Goal: Information Seeking & Learning: Compare options

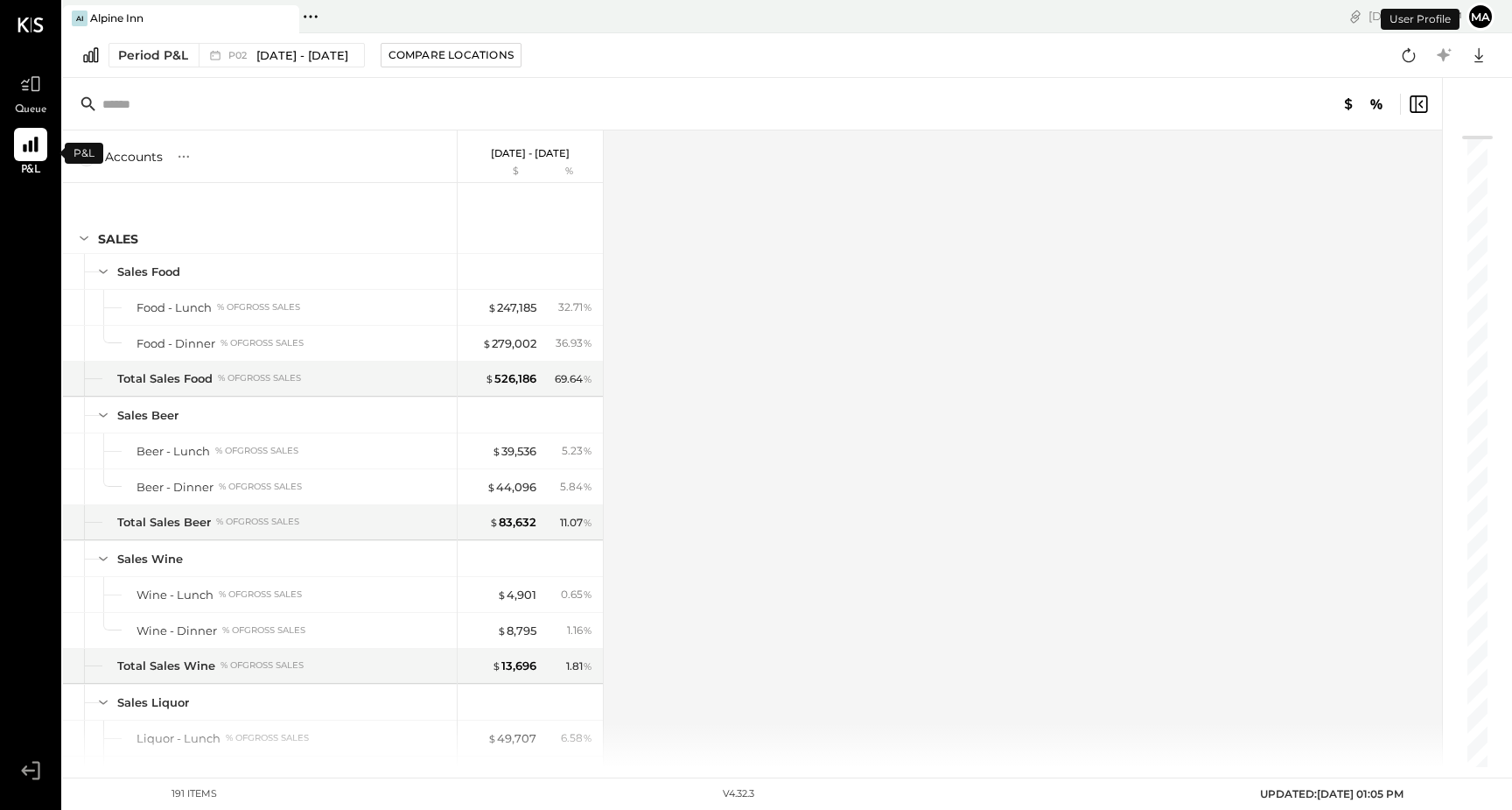
click at [34, 163] on span "P&L" at bounding box center [31, 170] width 20 height 15
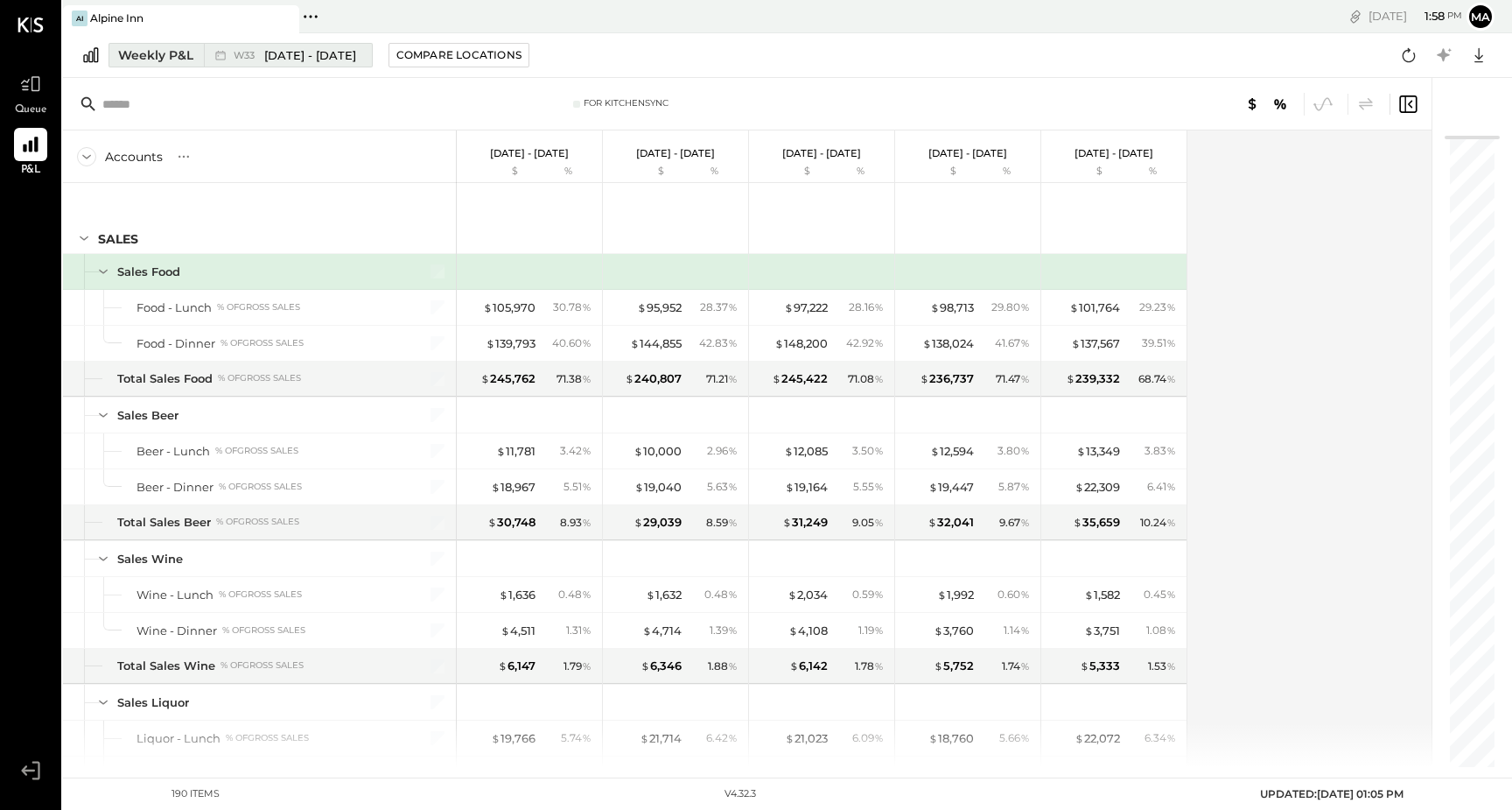
click at [257, 56] on span "W33" at bounding box center [247, 56] width 26 height 10
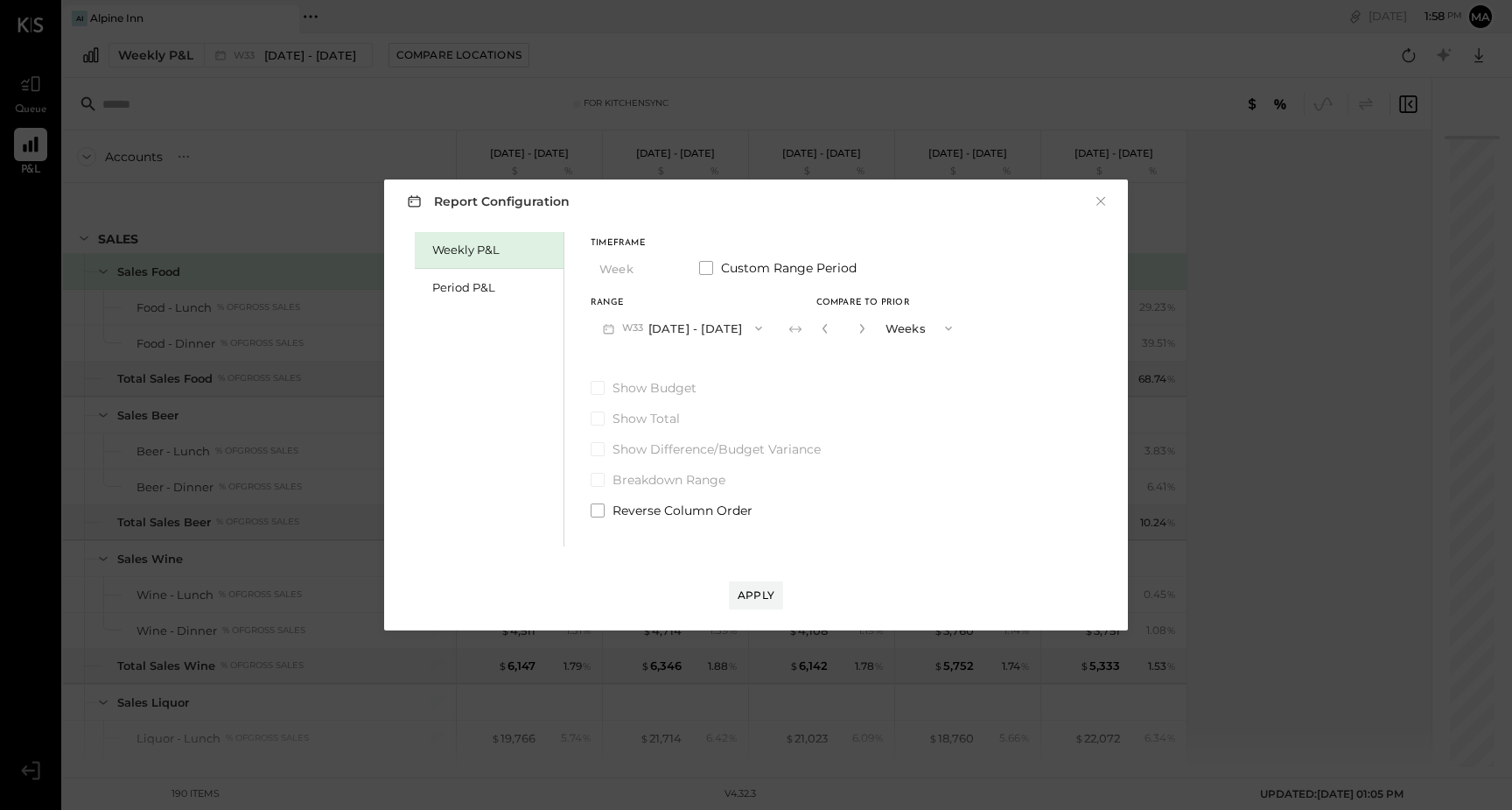
click at [949, 329] on icon "button" at bounding box center [948, 328] width 14 height 14
click at [986, 269] on div "Weekly P&L Period P&L Timeframe Week Custom Range Period Range W33 [DATE] - [DA…" at bounding box center [755, 387] width 709 height 319
click at [515, 284] on div "Period P&L" at bounding box center [493, 288] width 123 height 16
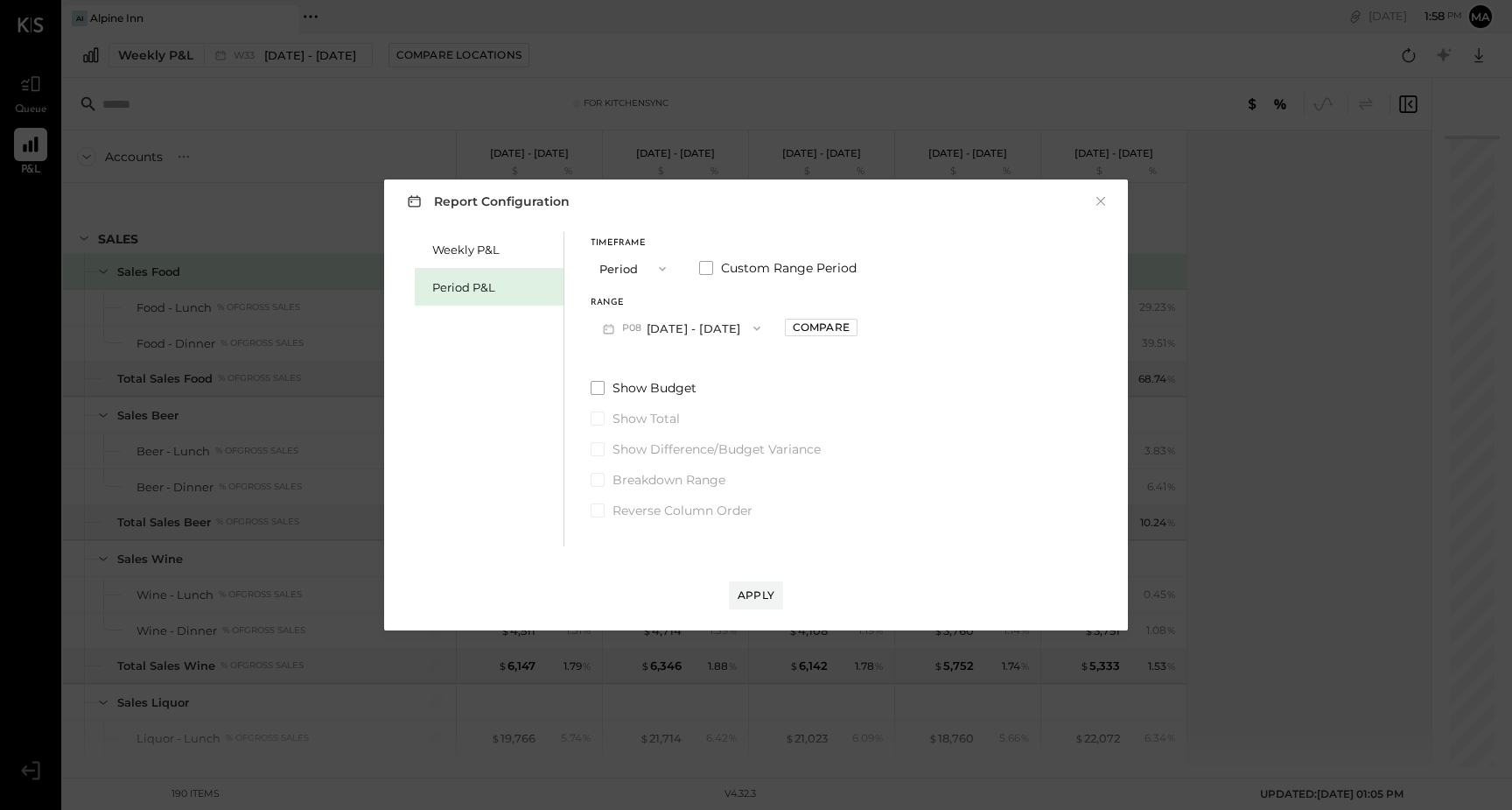
click at [756, 329] on icon "button" at bounding box center [756, 328] width 14 height 14
click at [727, 407] on div "P06 [DATE] - [DATE]" at bounding box center [690, 404] width 199 height 36
click at [832, 329] on div "Compare" at bounding box center [821, 327] width 57 height 15
click at [940, 331] on icon "button" at bounding box center [946, 328] width 14 height 14
click at [1045, 255] on div "Weekly P&L Period P&L Timeframe Period Custom Range Period Range P06 [DATE] - […" at bounding box center [755, 387] width 709 height 319
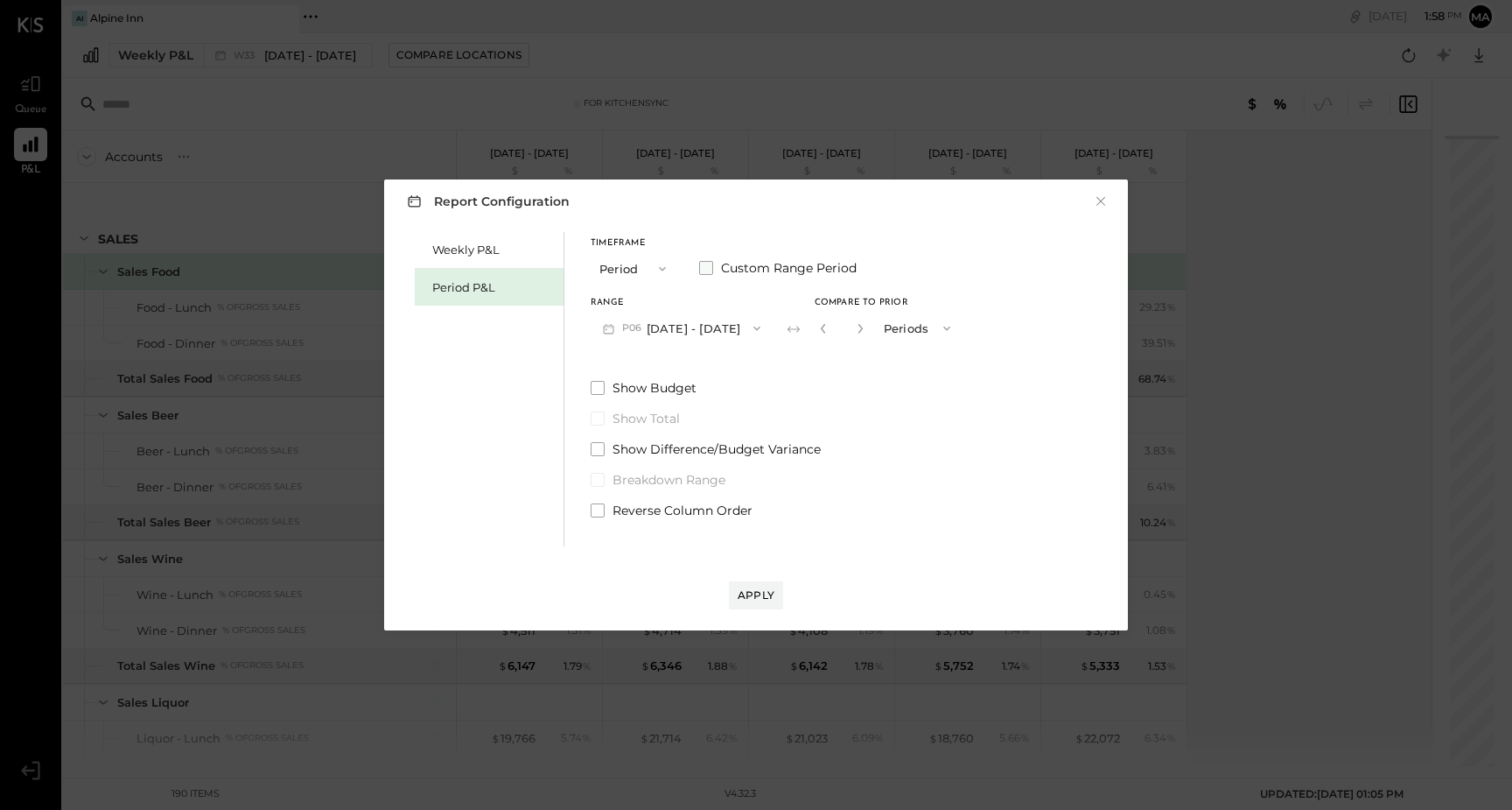
click at [704, 267] on span at bounding box center [706, 268] width 14 height 14
click at [708, 268] on span at bounding box center [706, 268] width 14 height 14
click at [747, 595] on div "Apply" at bounding box center [756, 594] width 36 height 15
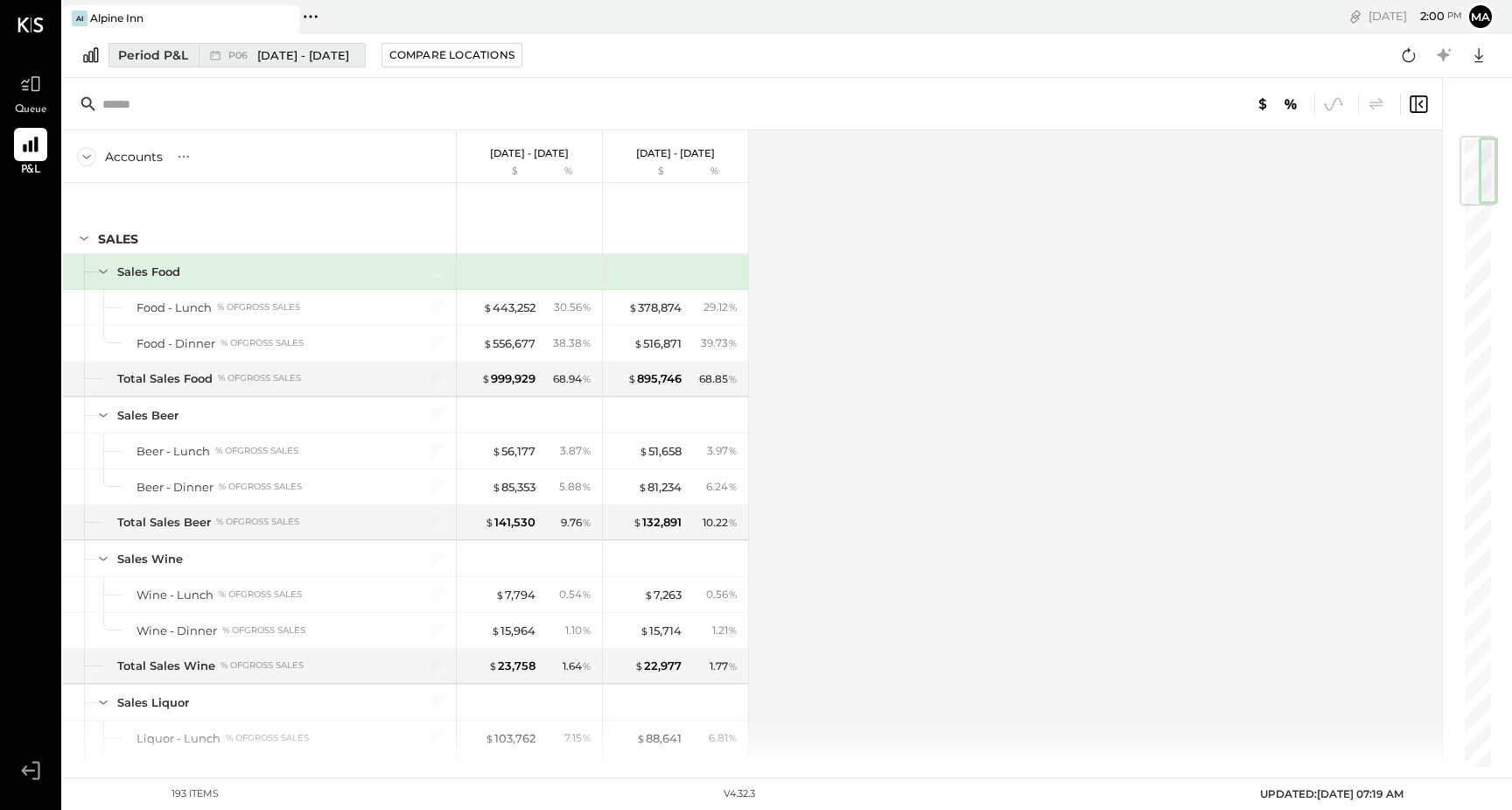
click at [244, 61] on div "P06 [DATE] - [DATE]" at bounding box center [288, 56] width 121 height 16
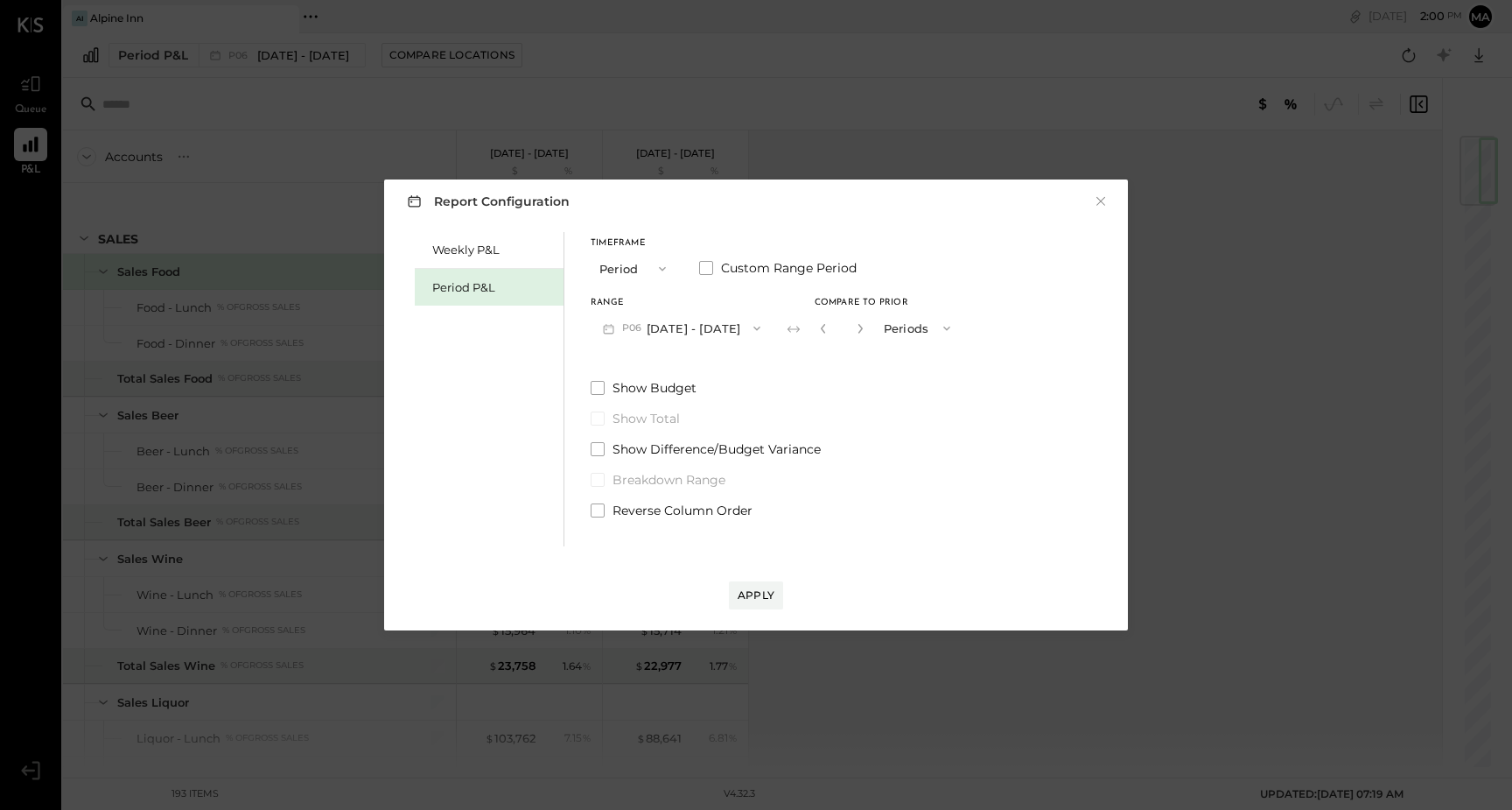
click at [711, 322] on button "P06 [DATE] - [DATE]" at bounding box center [681, 328] width 182 height 33
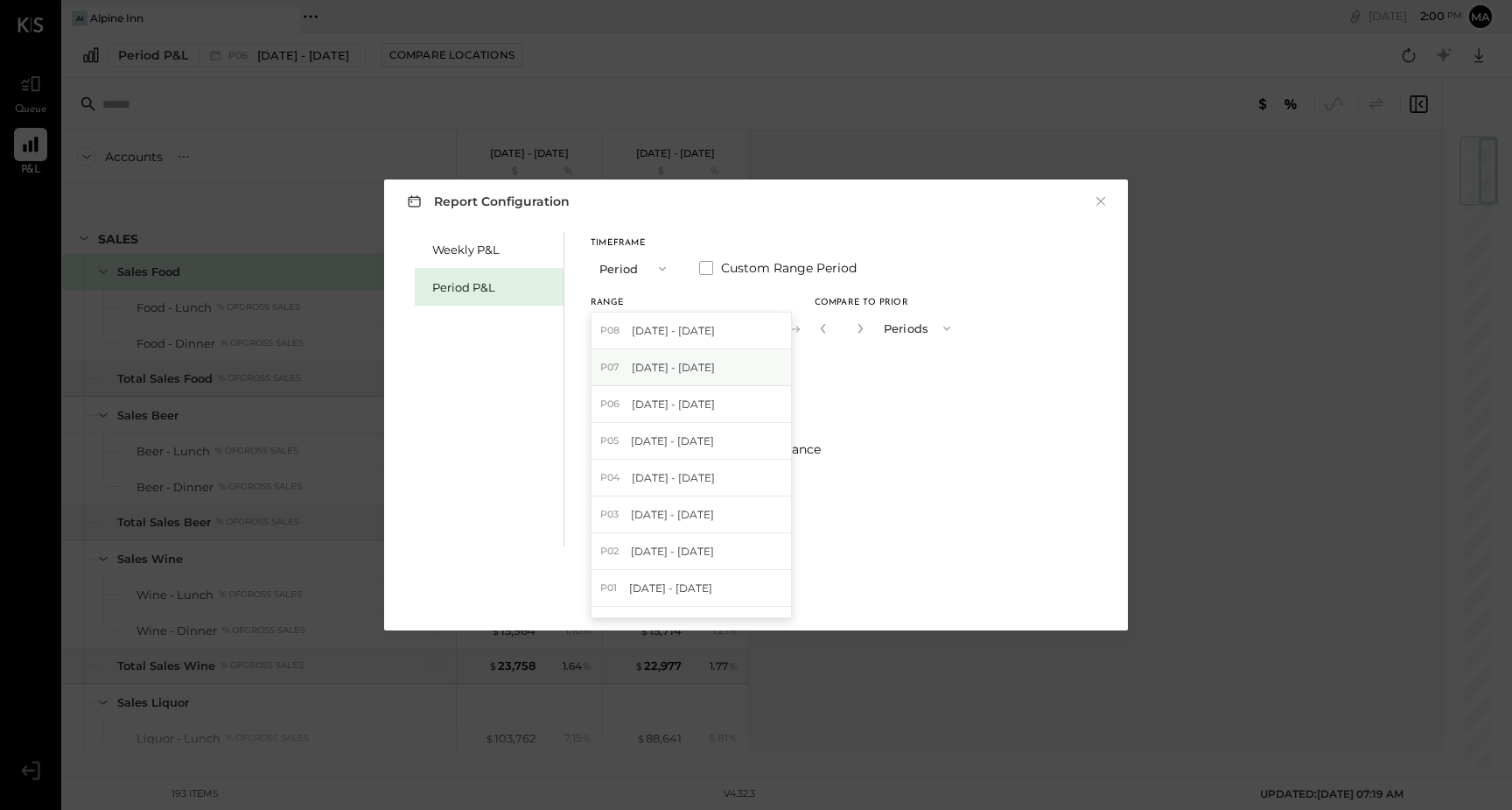
click at [698, 376] on div "P07 [DATE] - [DATE]" at bounding box center [690, 368] width 199 height 36
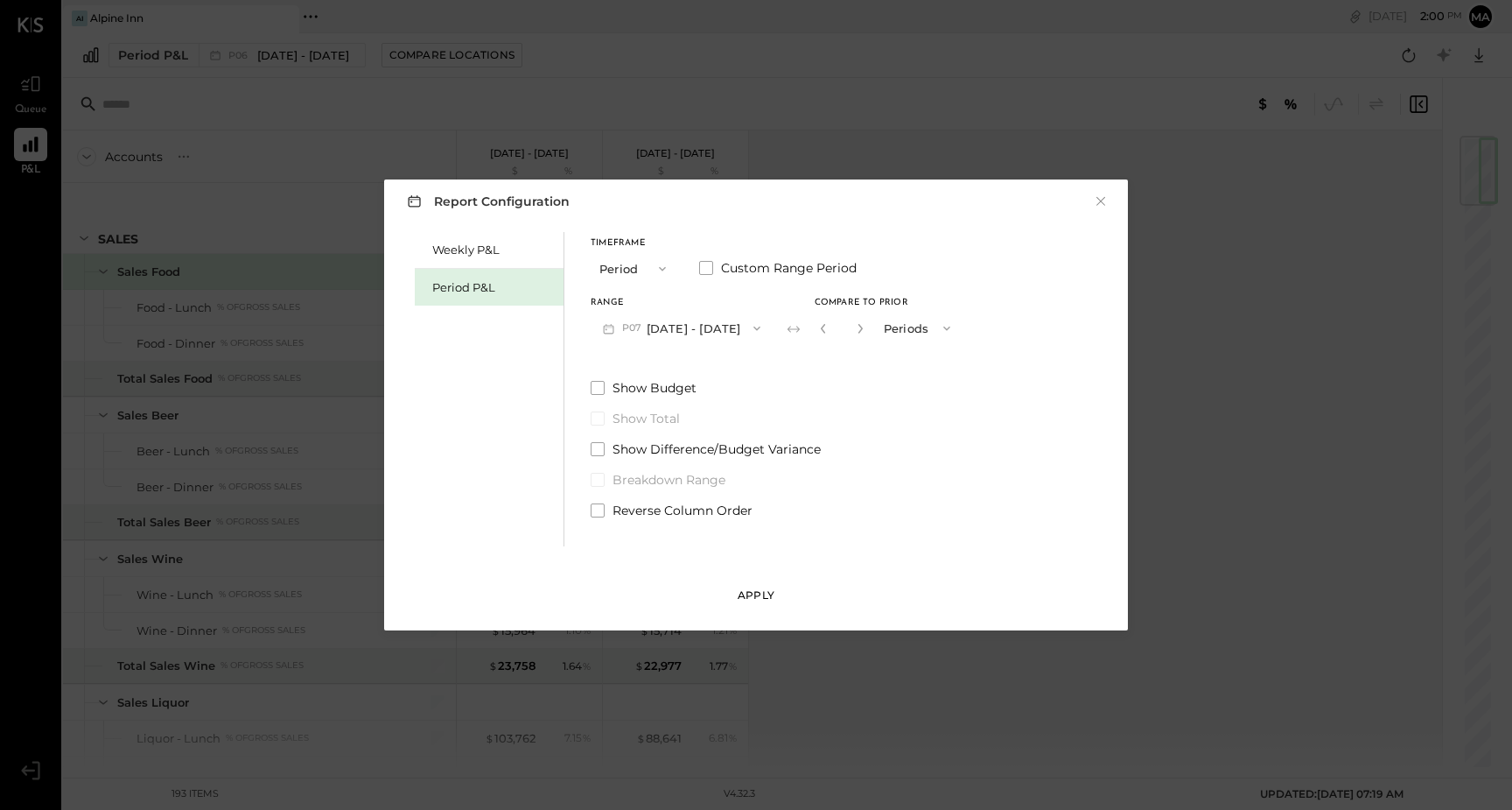
click at [756, 597] on div "Apply" at bounding box center [756, 594] width 36 height 15
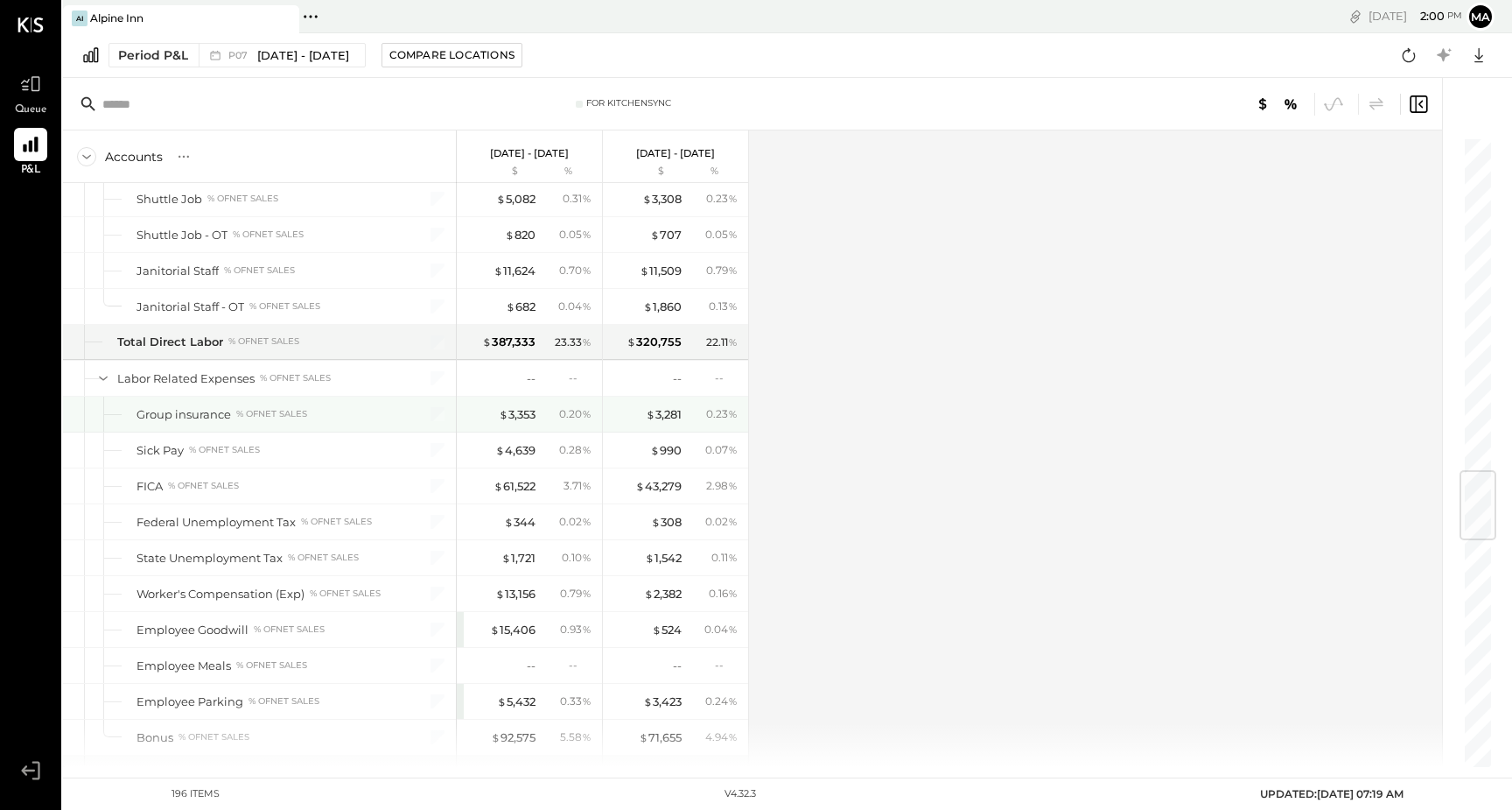
scroll to position [2818, 0]
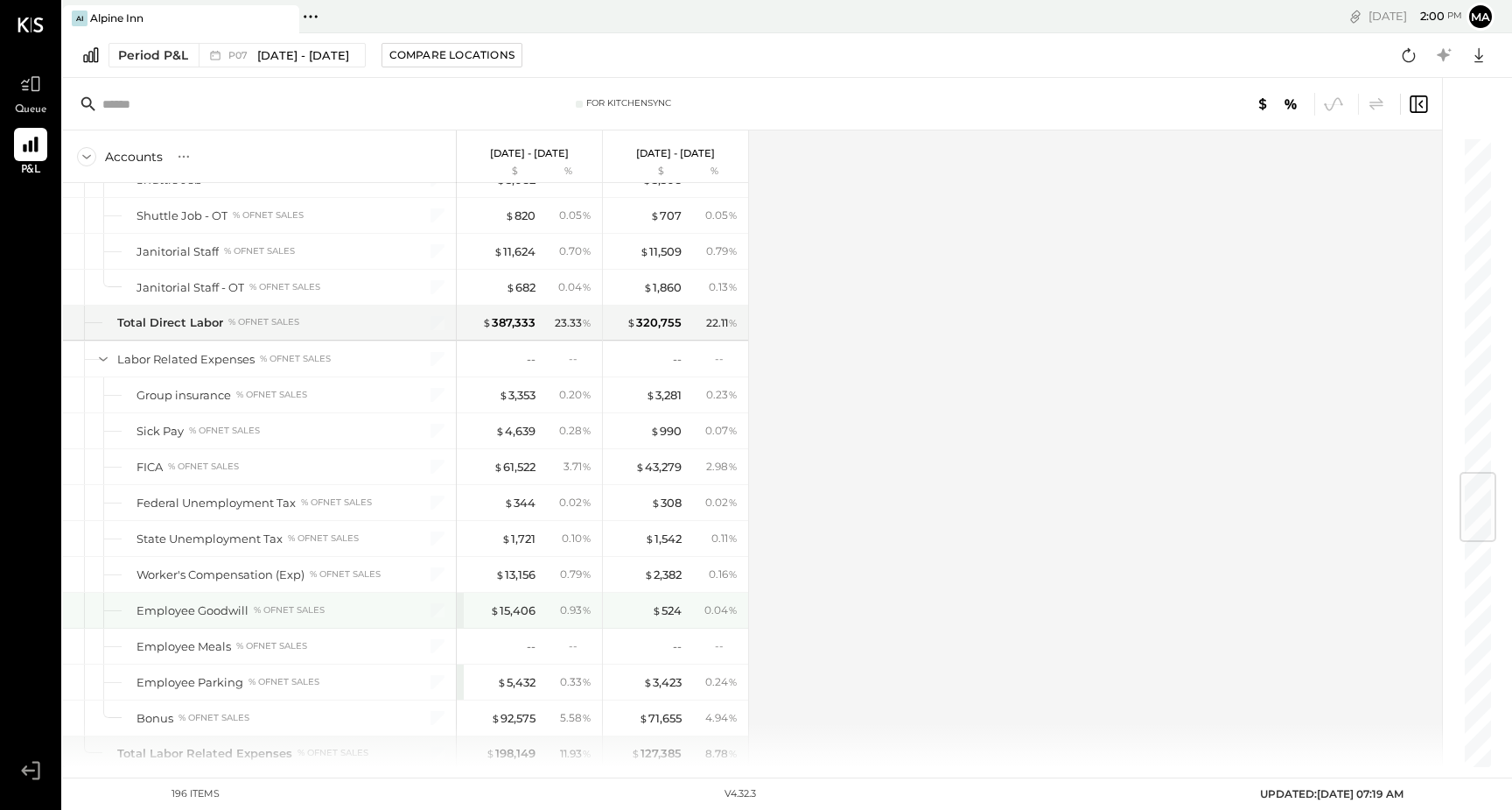
click at [378, 611] on div "Employee Goodwill % of NET SALES" at bounding box center [267, 611] width 261 height 16
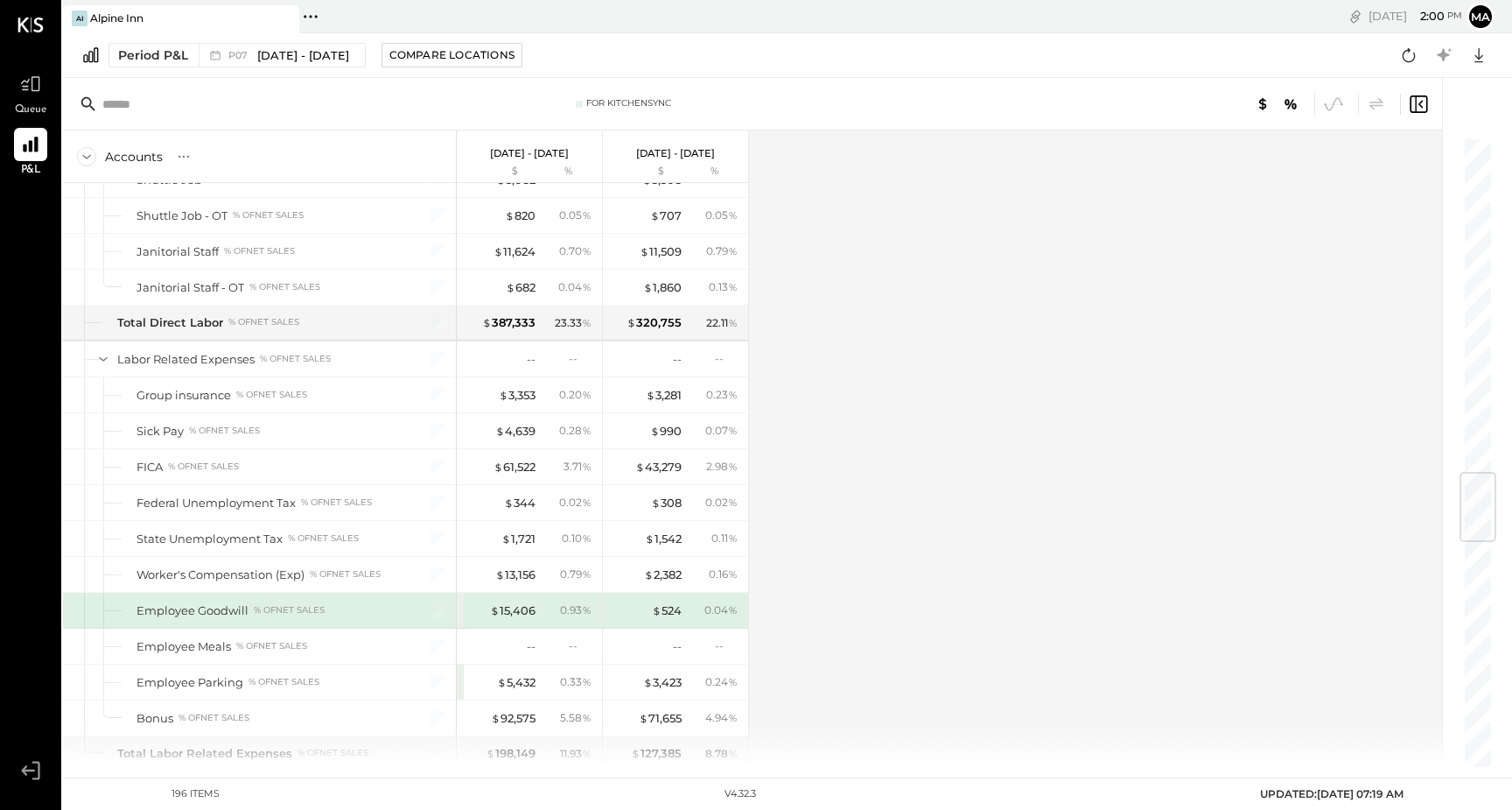
click at [198, 611] on div "Employee Goodwill" at bounding box center [192, 611] width 112 height 16
click at [107, 608] on div at bounding box center [106, 610] width 5 height 35
click at [512, 608] on div "$ 15,406" at bounding box center [513, 611] width 45 height 16
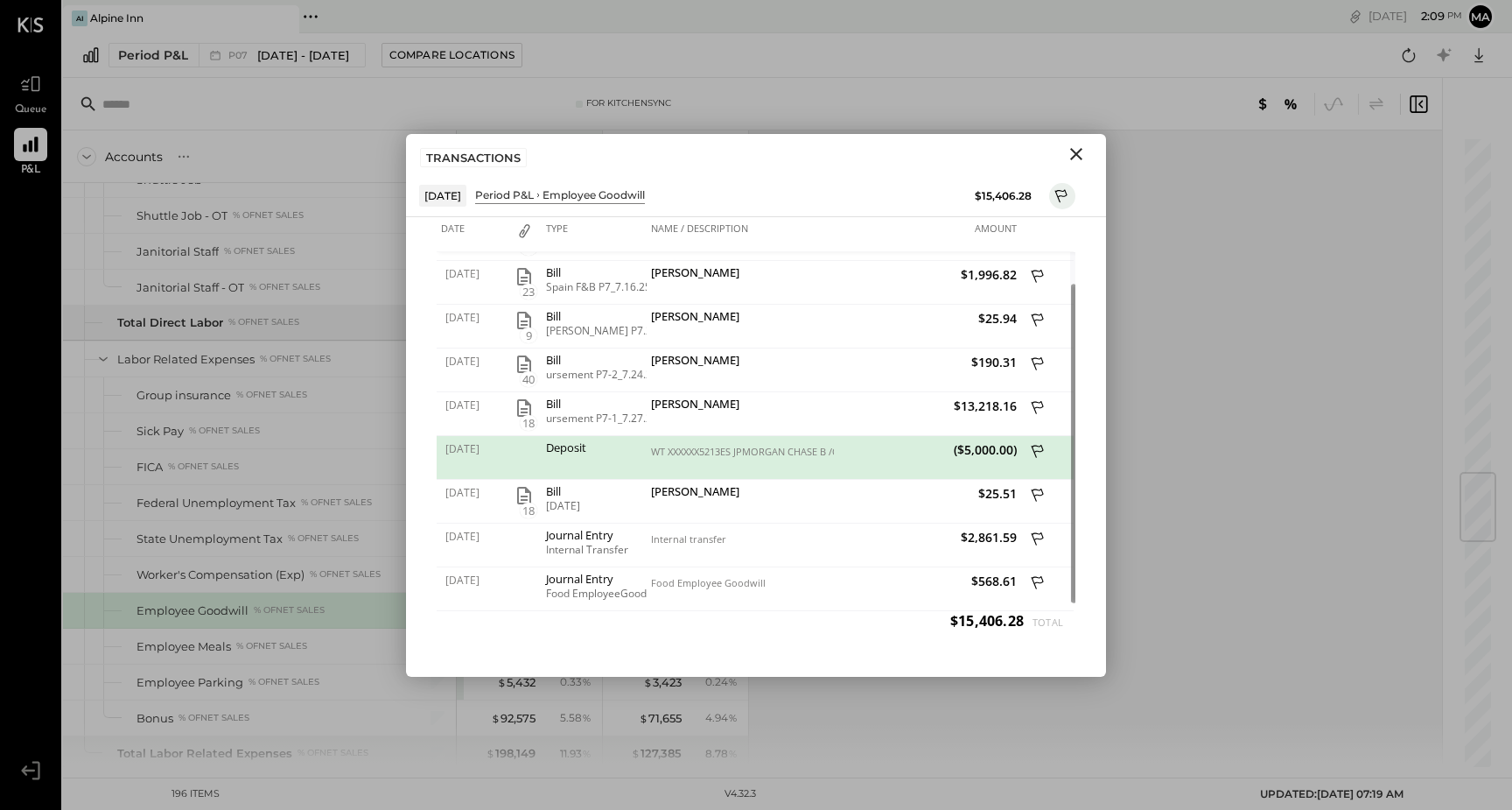
click at [1078, 154] on icon "Close" at bounding box center [1075, 154] width 12 height 12
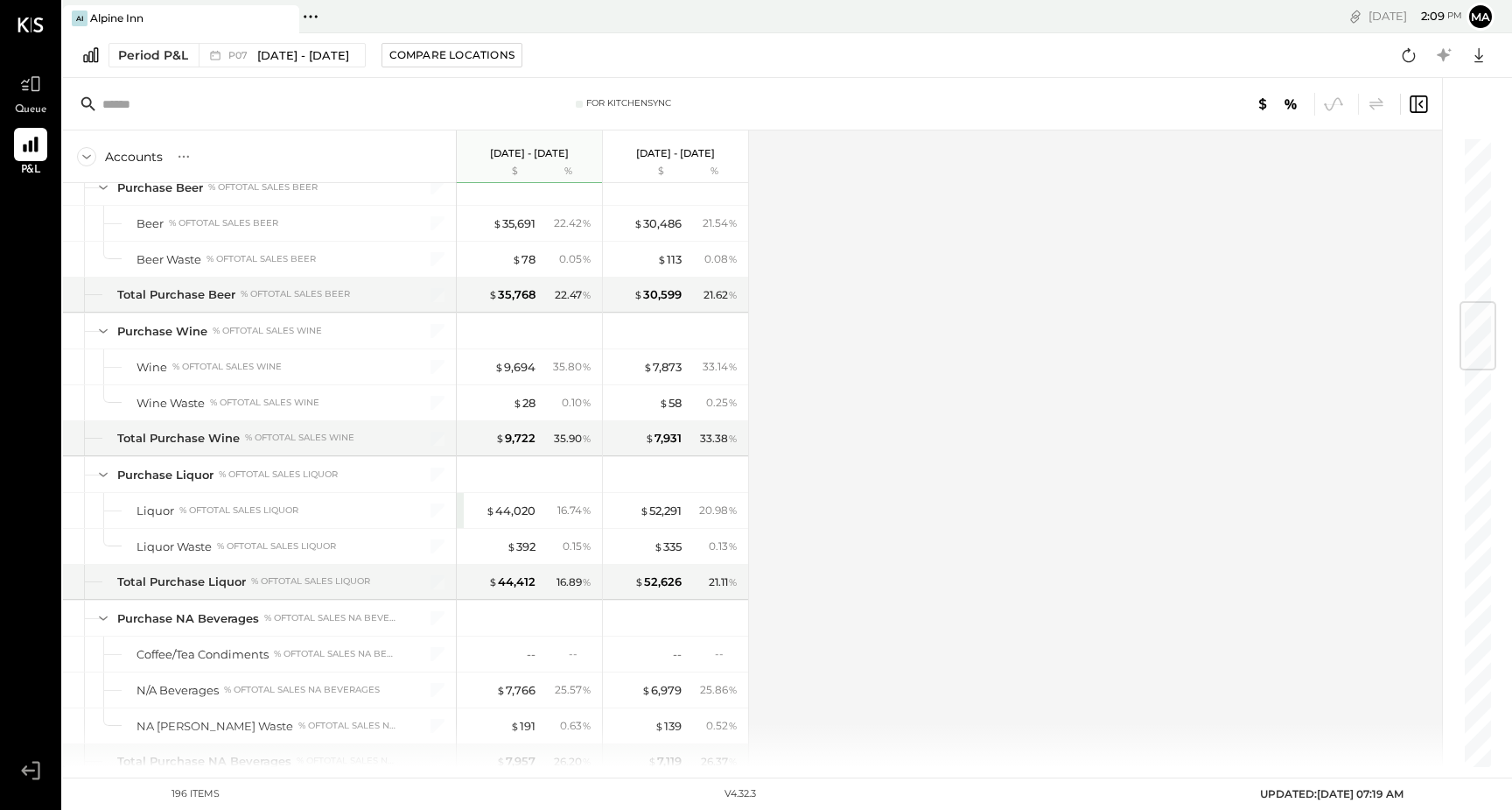
scroll to position [1384, 0]
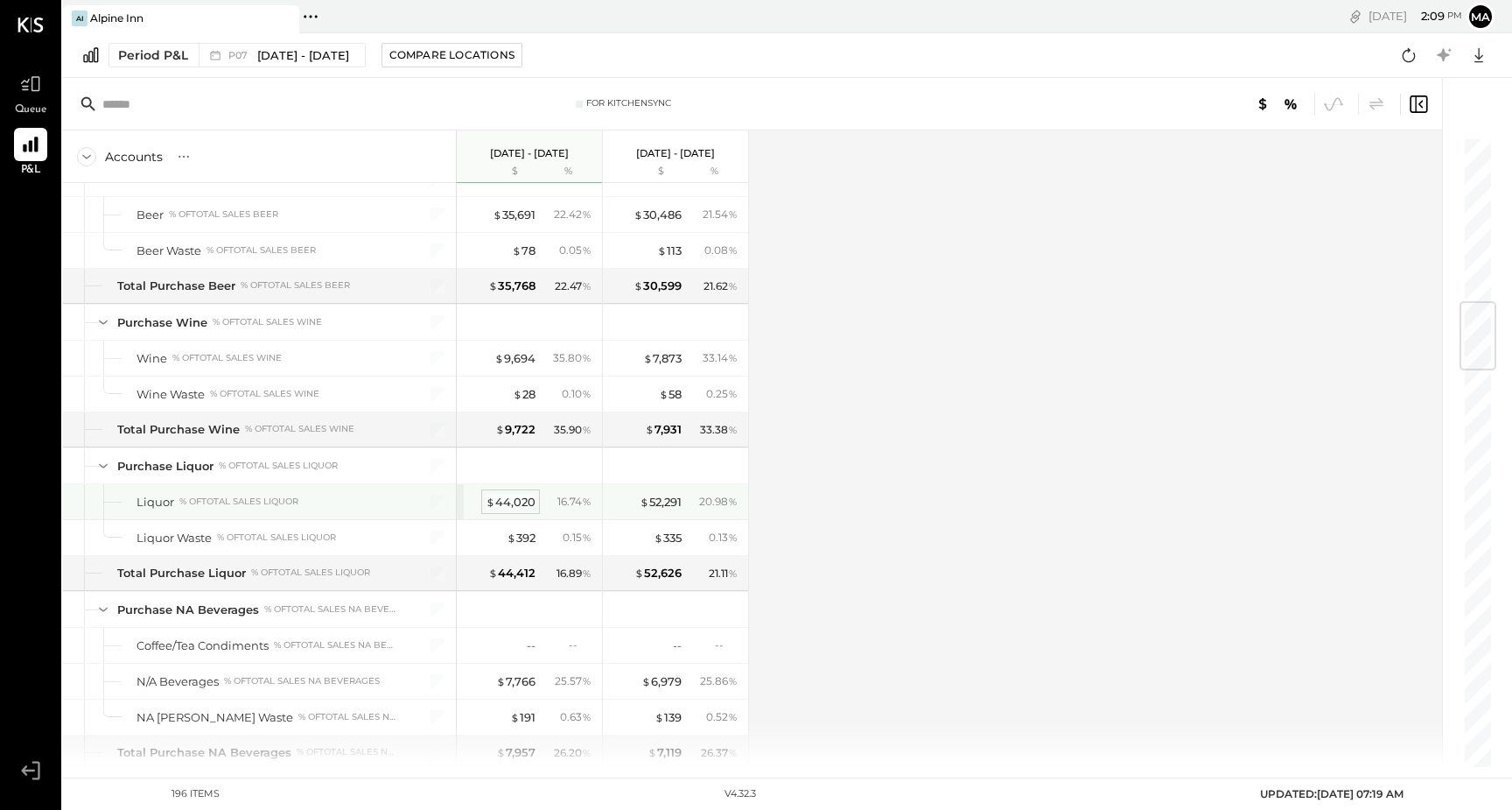
click at [514, 503] on div "$ 44,020" at bounding box center [510, 501] width 50 height 16
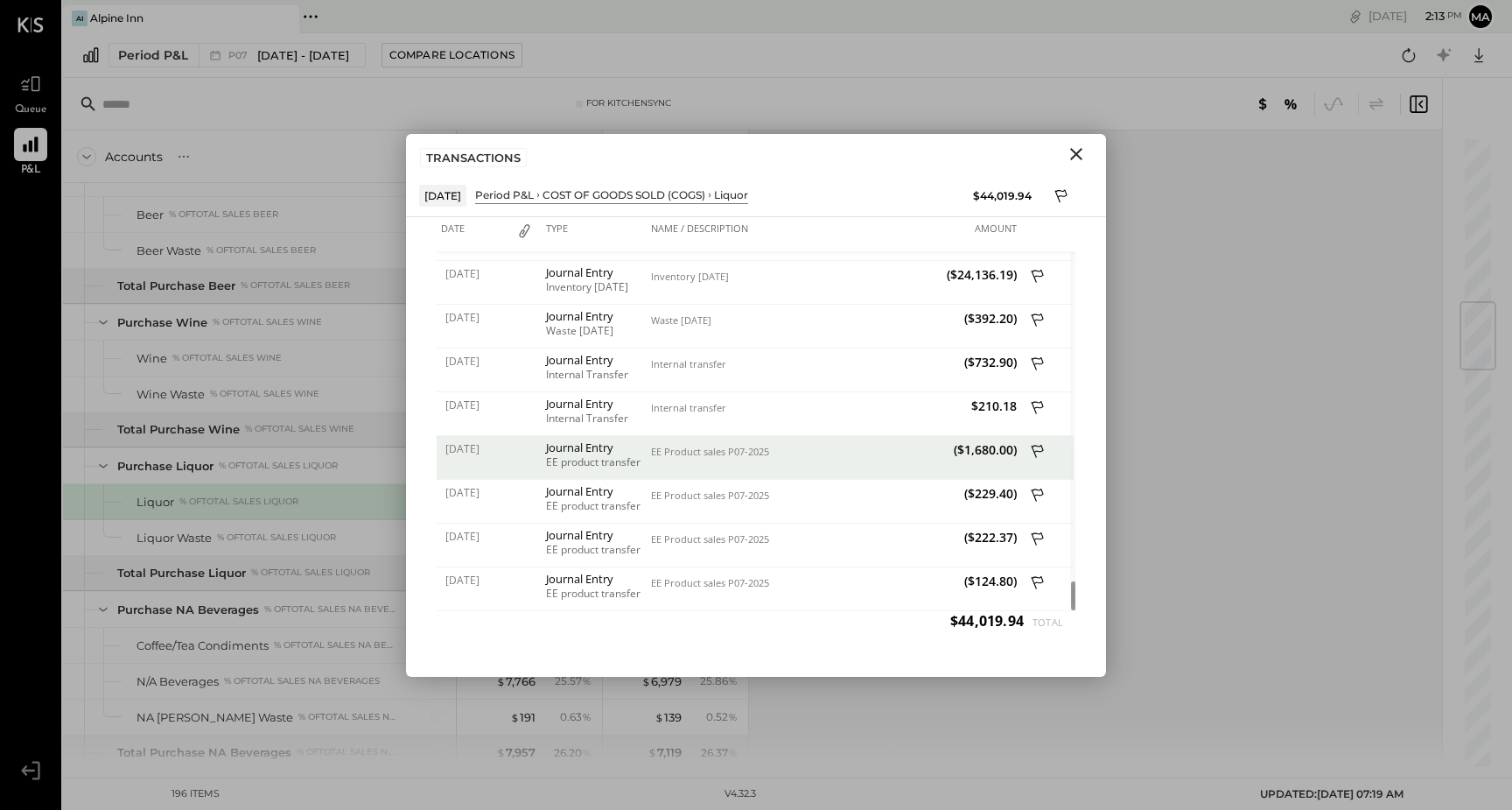
click at [1084, 152] on icon "Close" at bounding box center [1076, 154] width 21 height 21
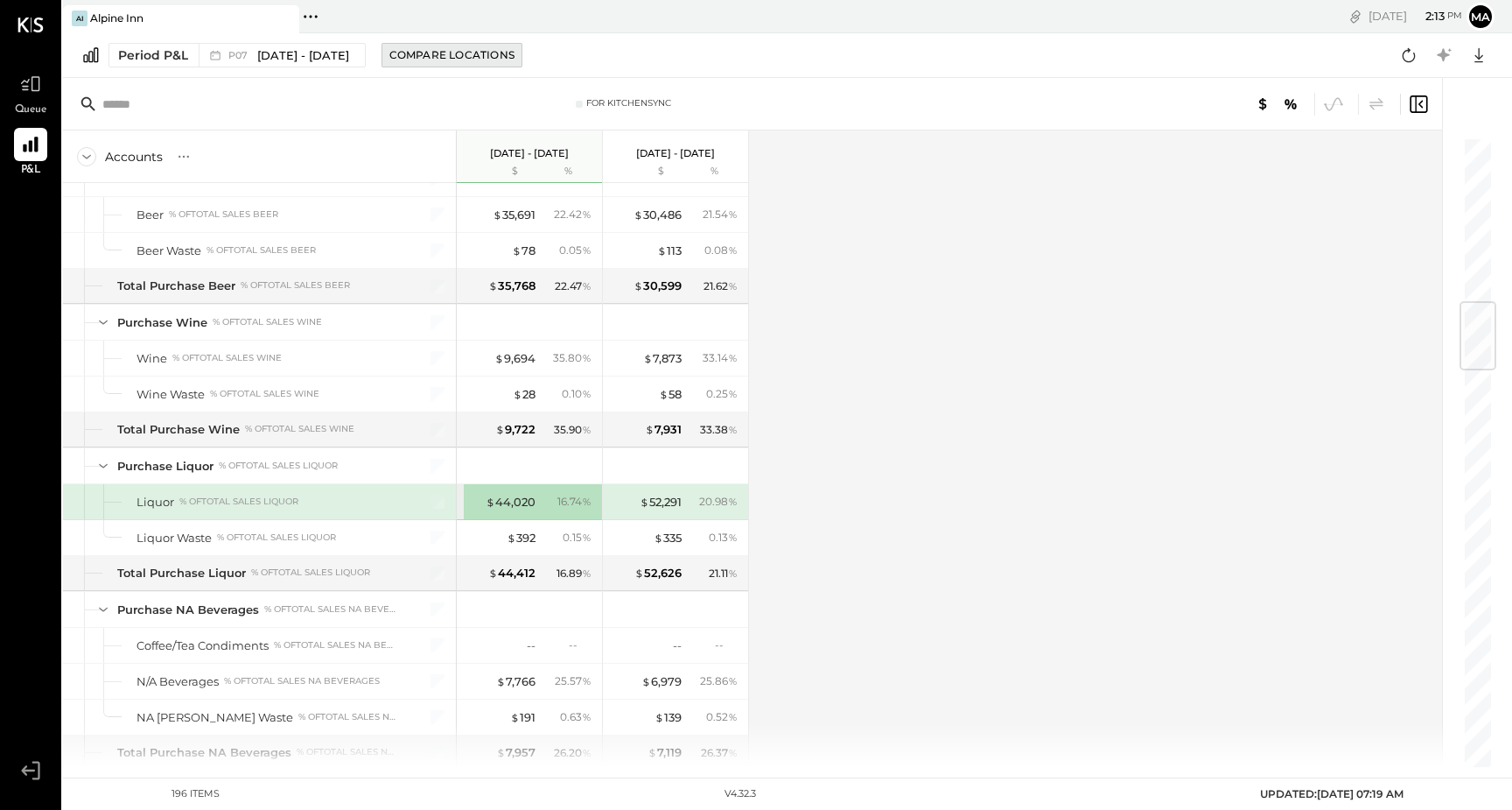
click at [454, 60] on div "Compare Locations" at bounding box center [452, 55] width 126 height 15
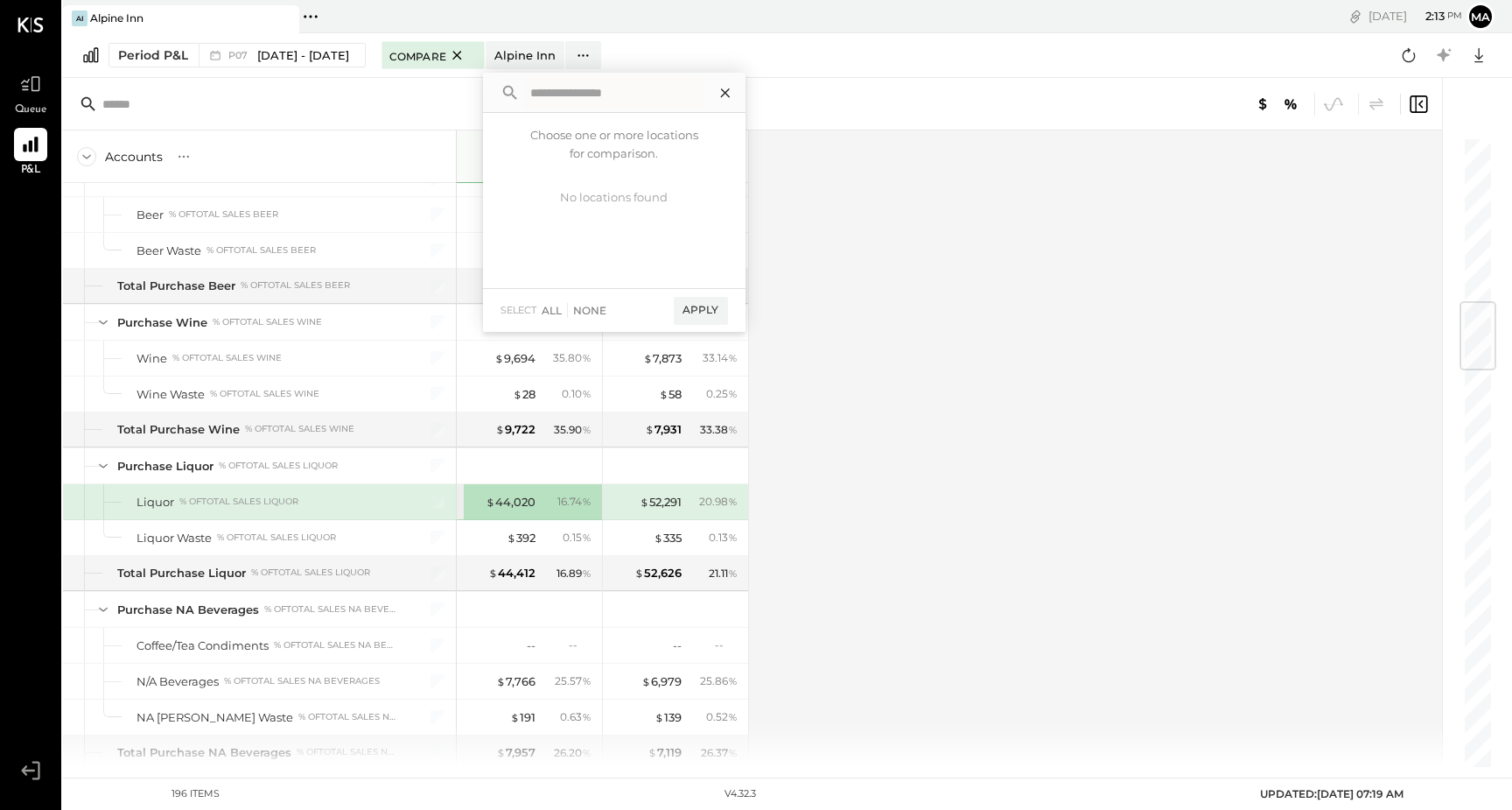
click at [737, 89] on icon at bounding box center [725, 92] width 23 height 23
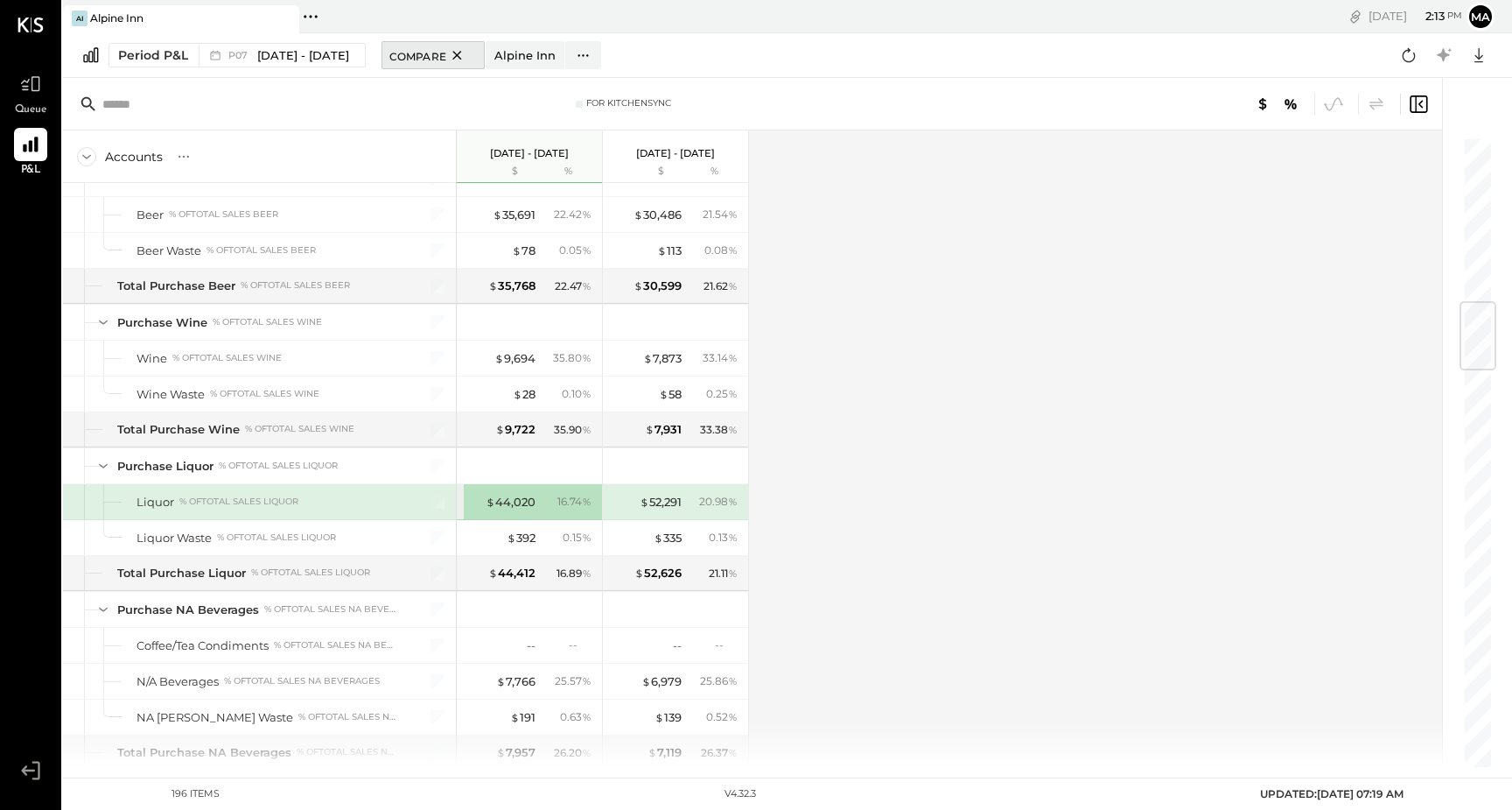
click at [428, 53] on span "Compare" at bounding box center [418, 55] width 57 height 17
click at [94, 59] on icon at bounding box center [90, 55] width 21 height 19
click at [35, 146] on icon at bounding box center [30, 144] width 23 height 23
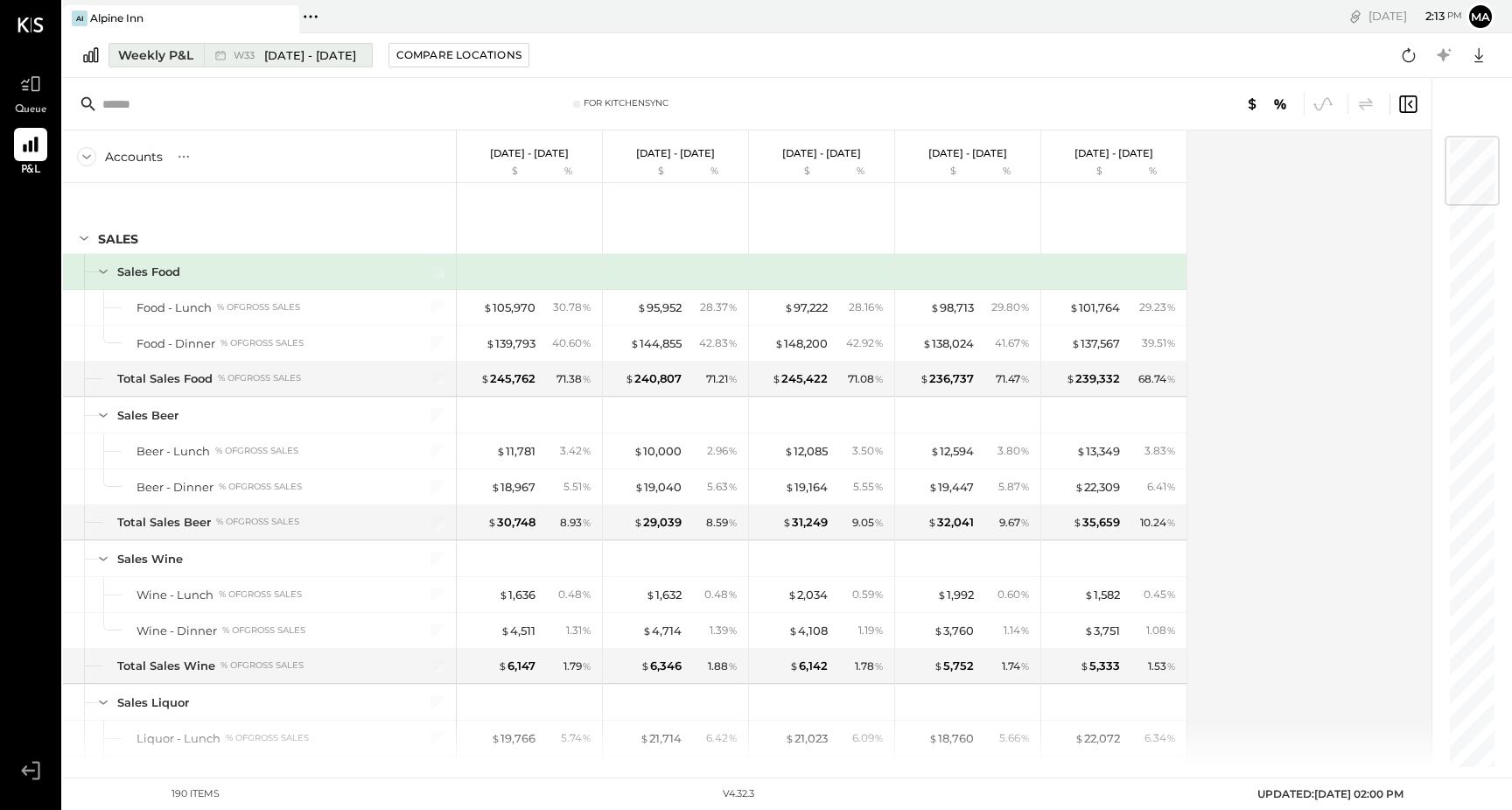
click at [175, 57] on div "Weekly P&L" at bounding box center [156, 55] width 76 height 17
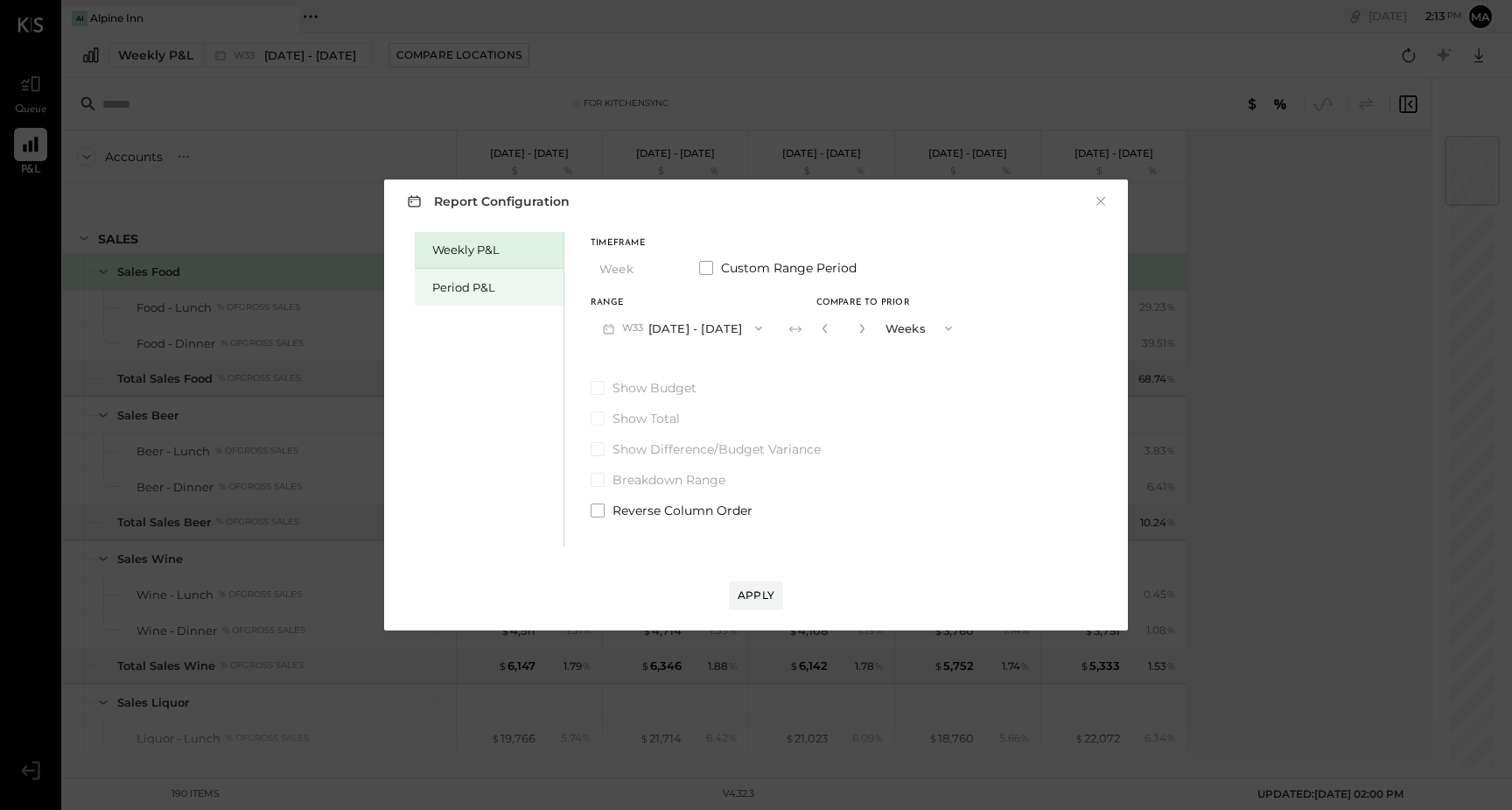
click at [436, 288] on div "Period P&L" at bounding box center [493, 288] width 123 height 16
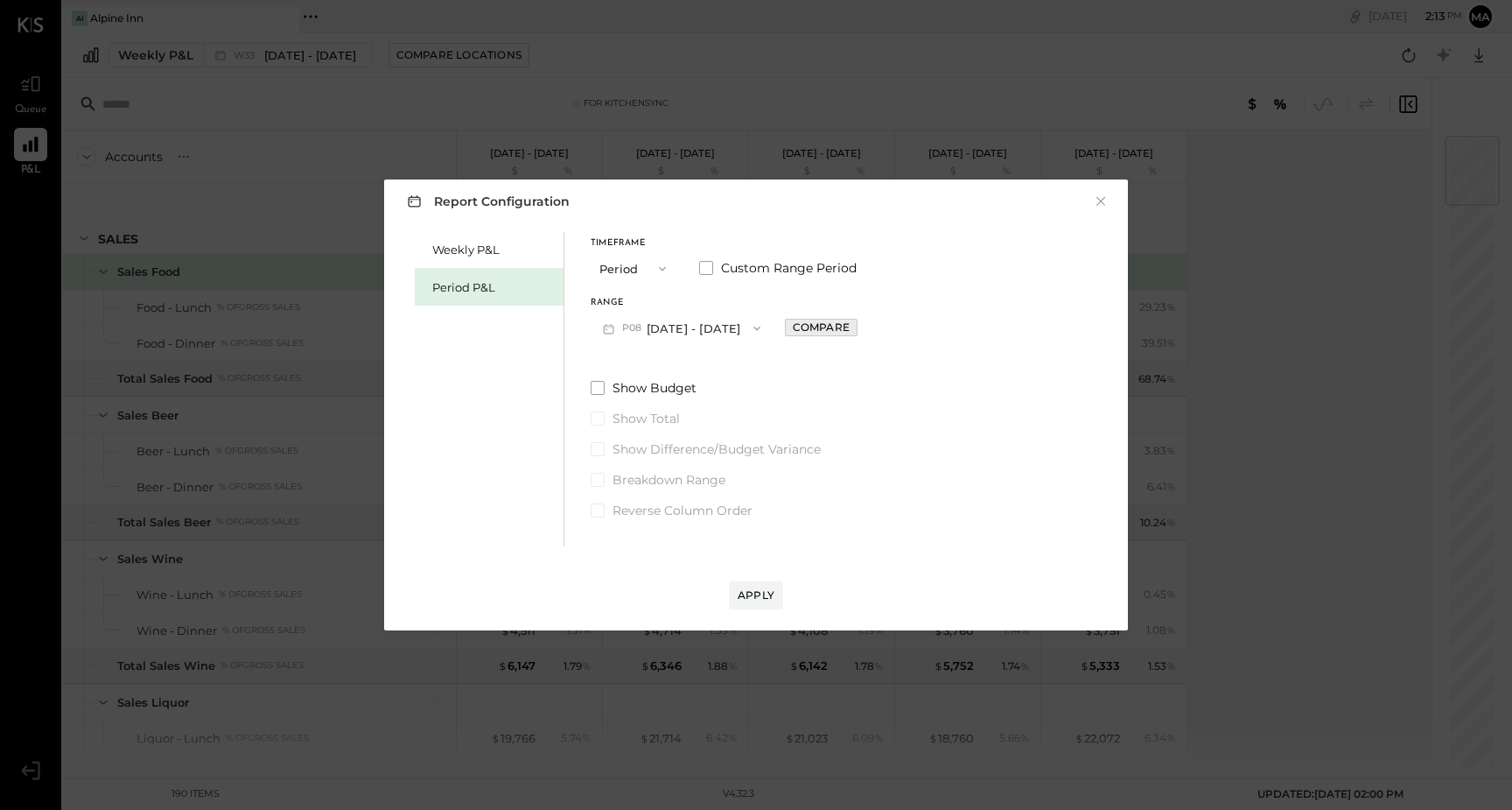
click at [806, 332] on div "Compare" at bounding box center [821, 327] width 57 height 15
click at [756, 327] on icon "button" at bounding box center [756, 328] width 14 height 14
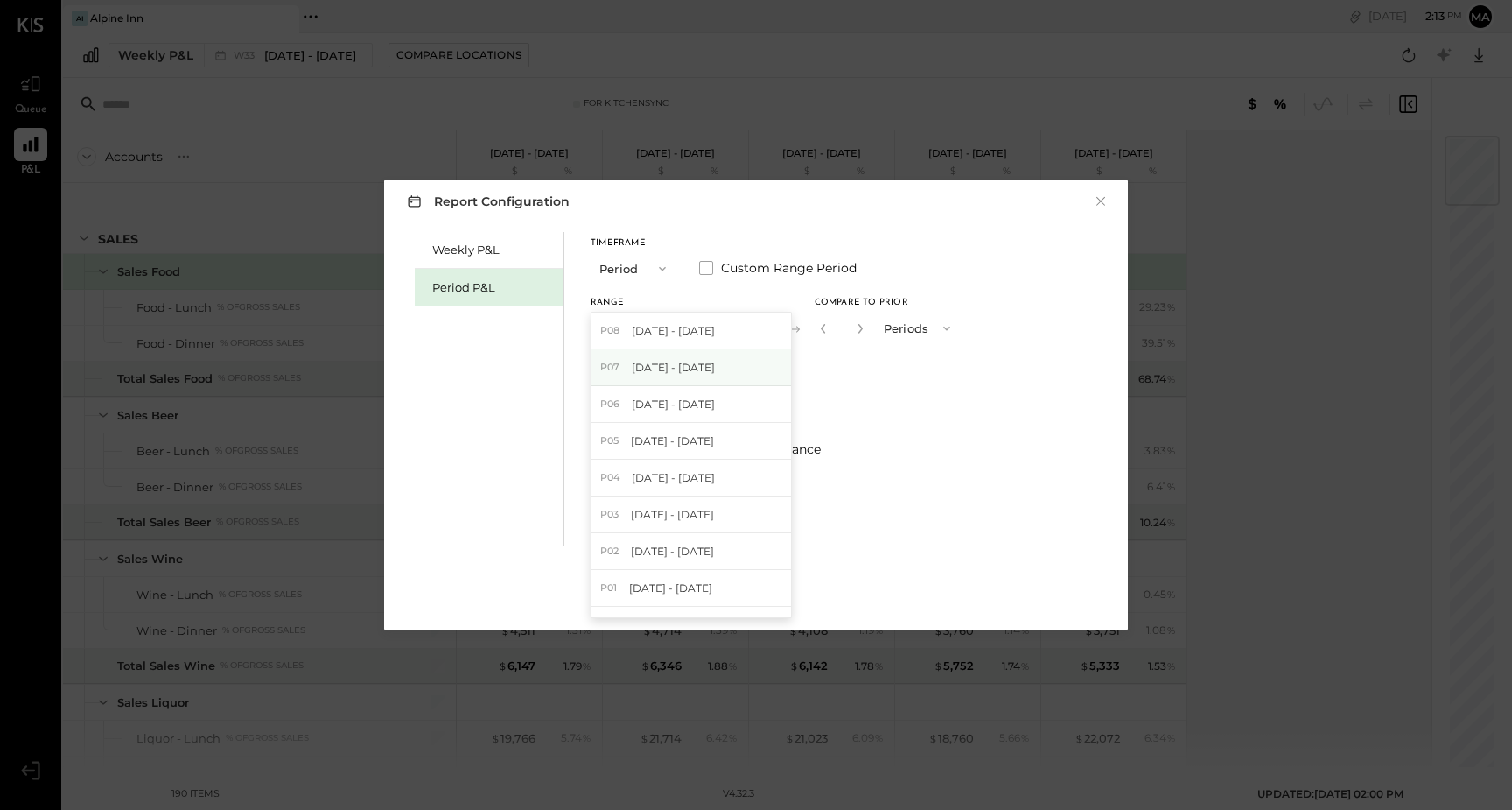
click at [747, 357] on div "P07 [DATE] - [DATE]" at bounding box center [690, 368] width 199 height 36
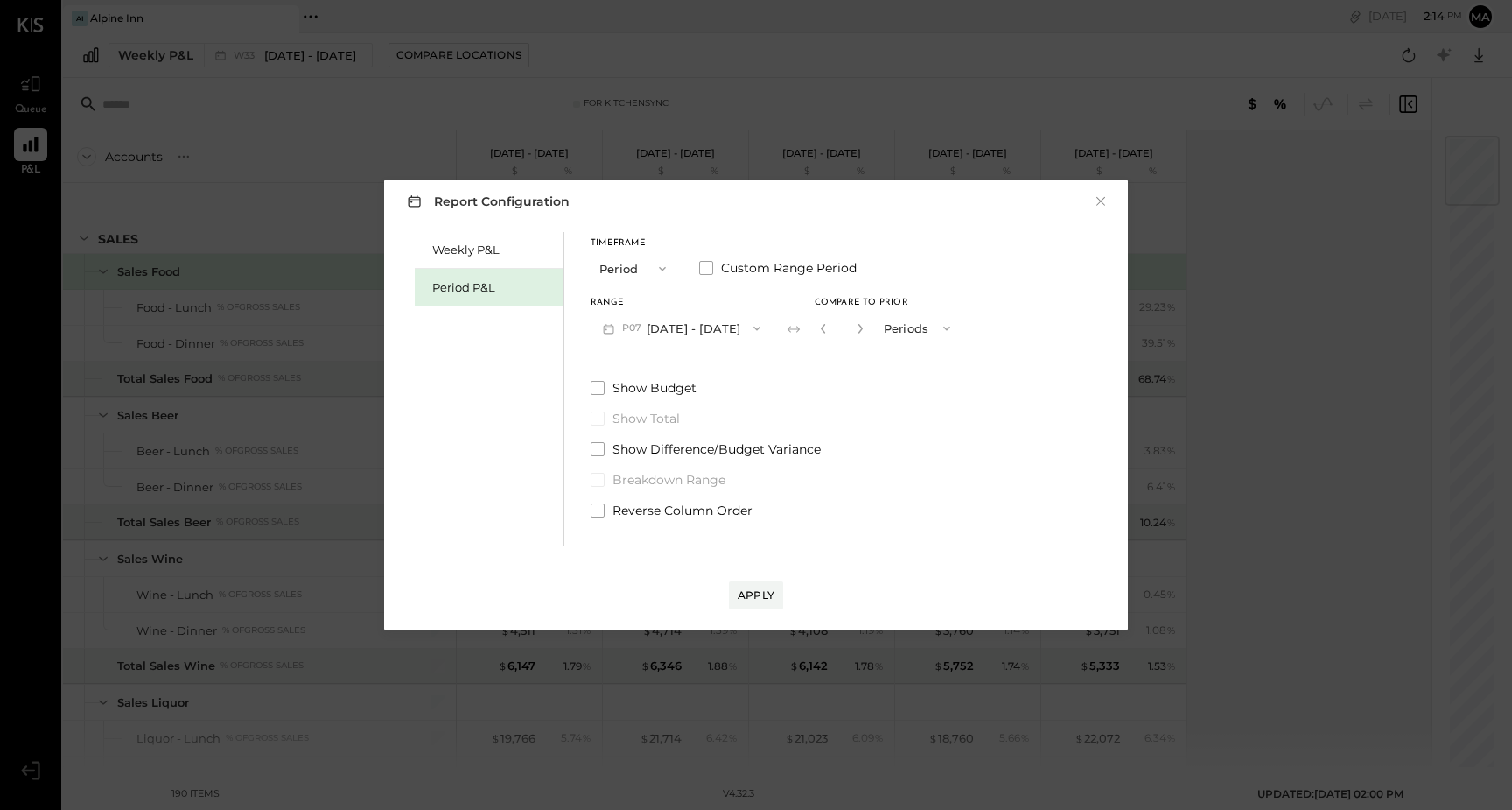
click at [953, 329] on span "button" at bounding box center [942, 328] width 23 height 14
click at [953, 328] on div "Periods" at bounding box center [919, 328] width 86 height 32
click at [865, 326] on icon "button" at bounding box center [861, 329] width 11 height 11
type input "*"
click at [746, 591] on div "Apply" at bounding box center [756, 594] width 36 height 15
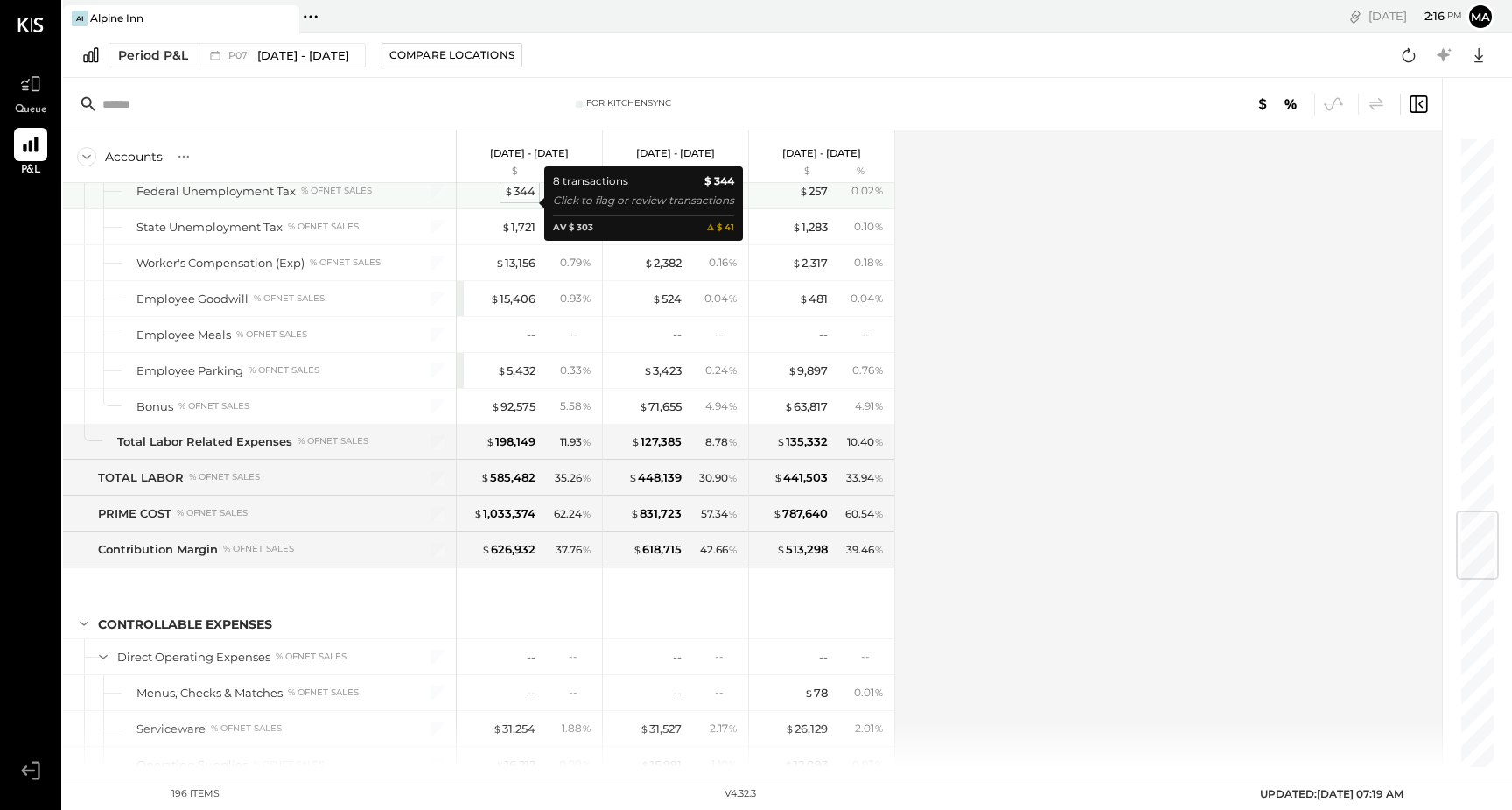
scroll to position [3137, 0]
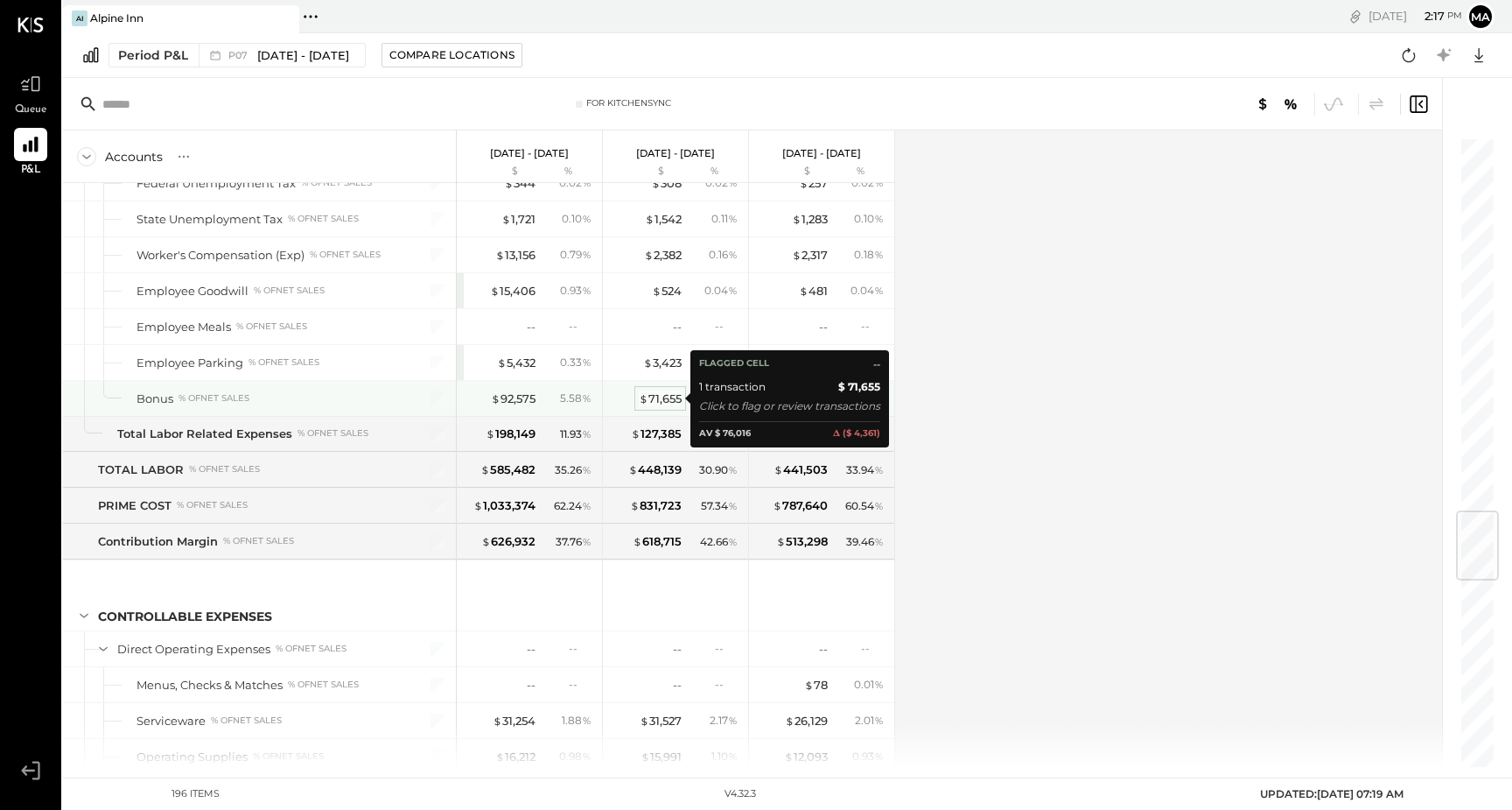
click at [667, 396] on div "$ 71,655" at bounding box center [660, 399] width 43 height 16
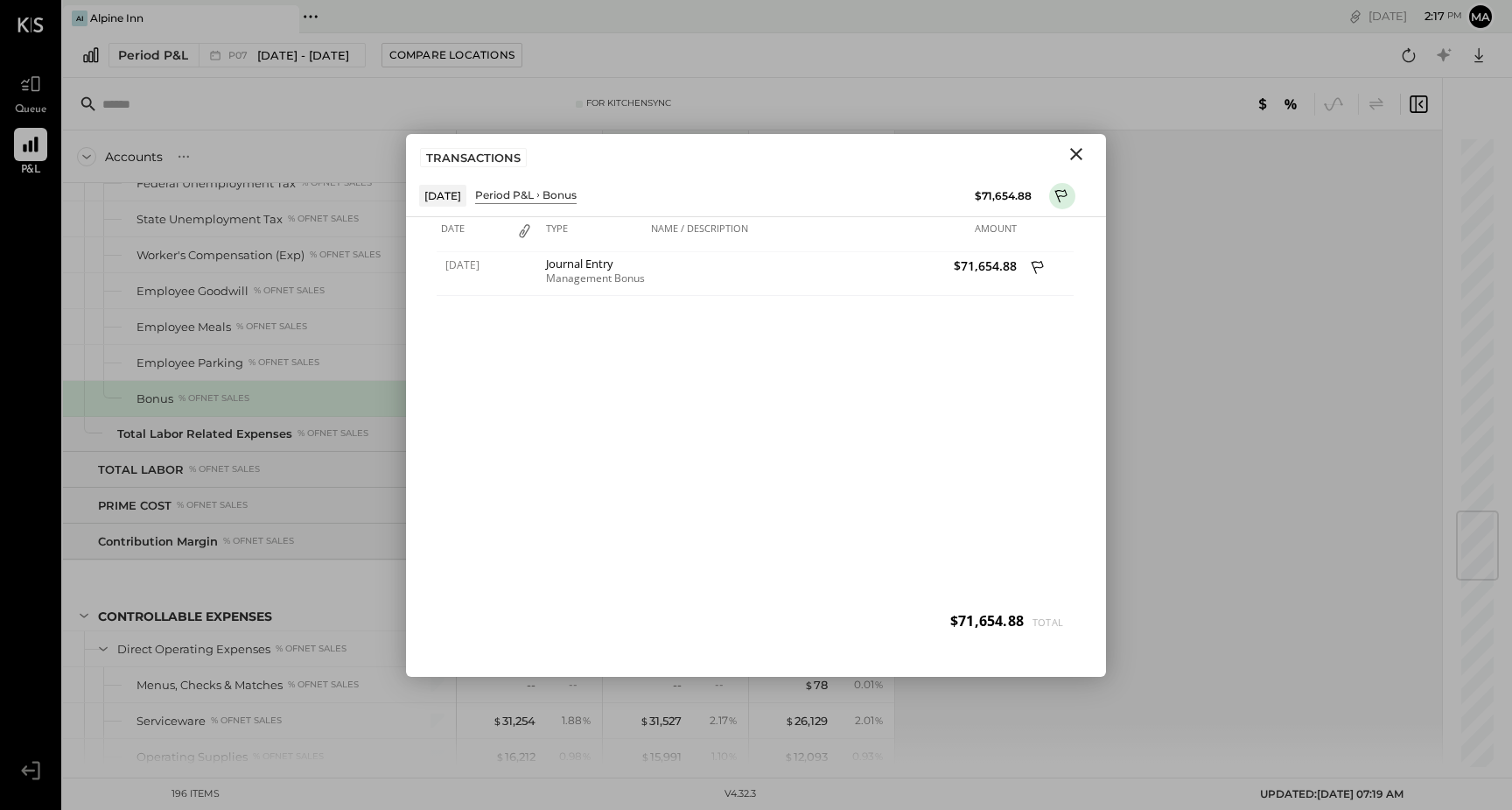
click at [1078, 156] on icon "Close" at bounding box center [1075, 154] width 12 height 12
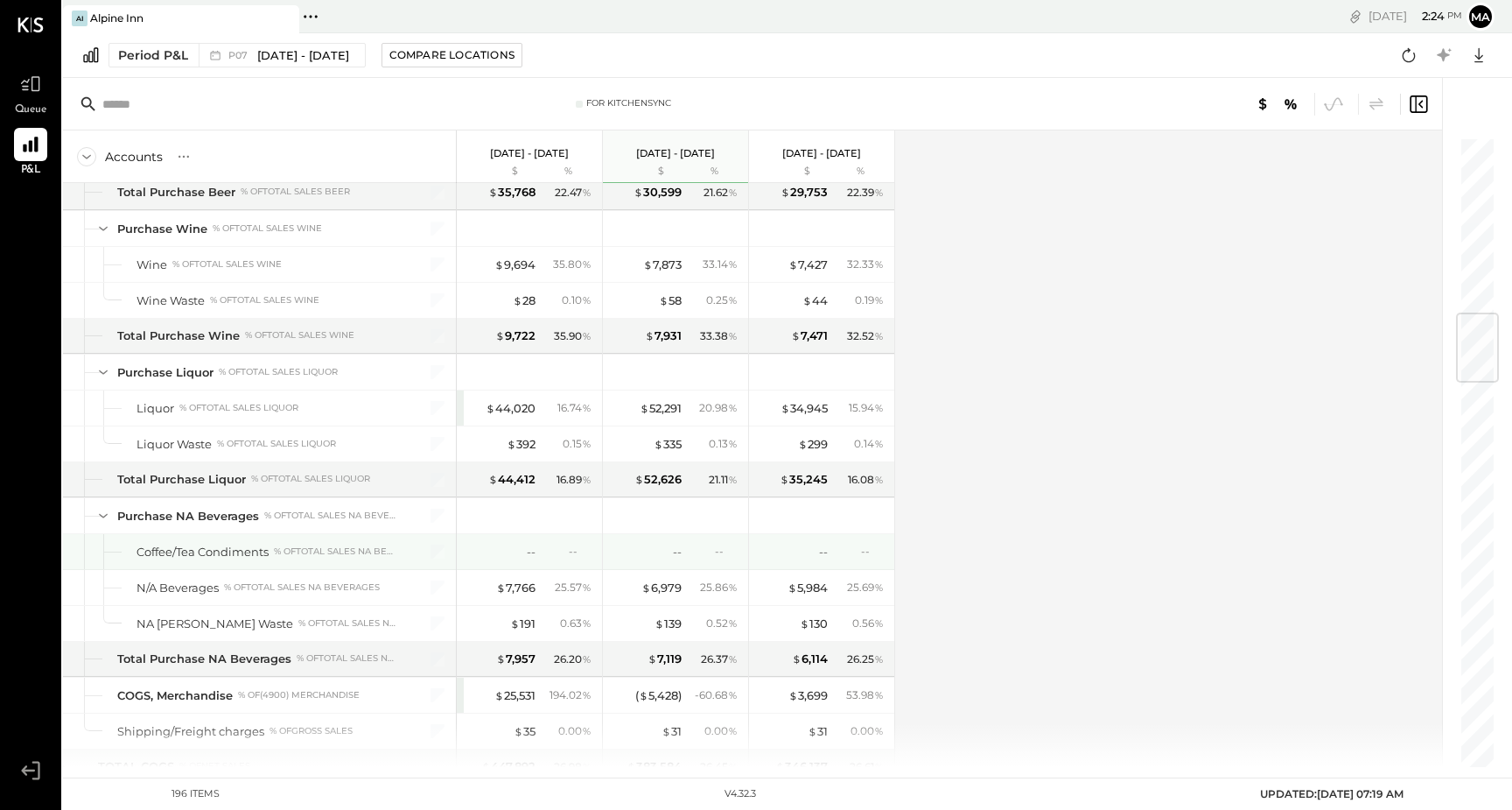
scroll to position [1444, 0]
